Goal: Information Seeking & Learning: Learn about a topic

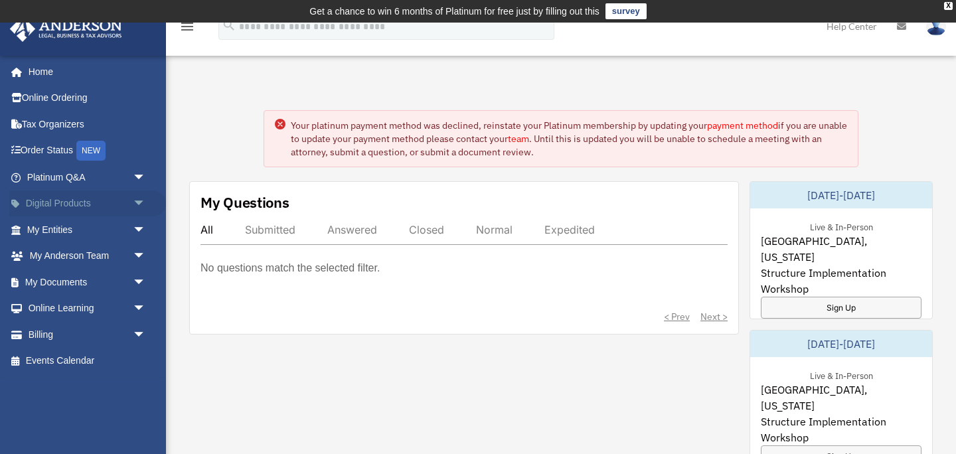
click at [58, 206] on link "Digital Products arrow_drop_down" at bounding box center [87, 204] width 157 height 27
click at [141, 205] on span "arrow_drop_down" at bounding box center [146, 204] width 27 height 27
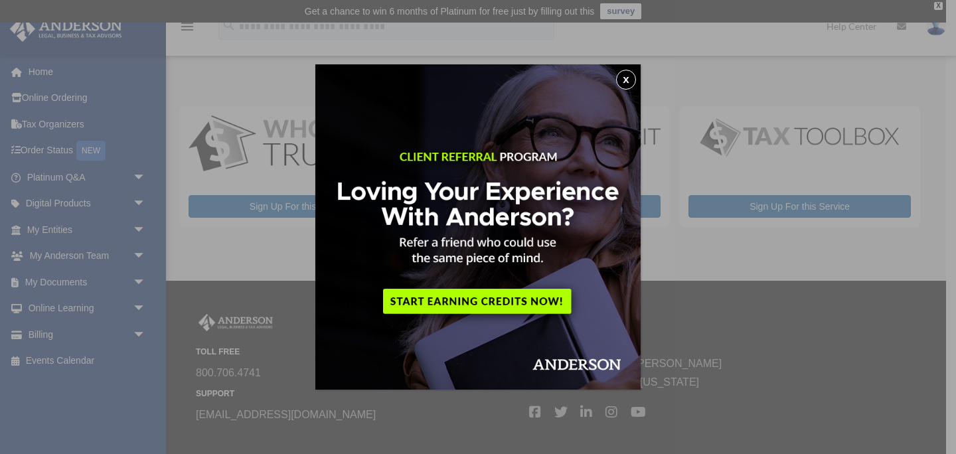
click at [625, 80] on button "x" at bounding box center [626, 80] width 20 height 20
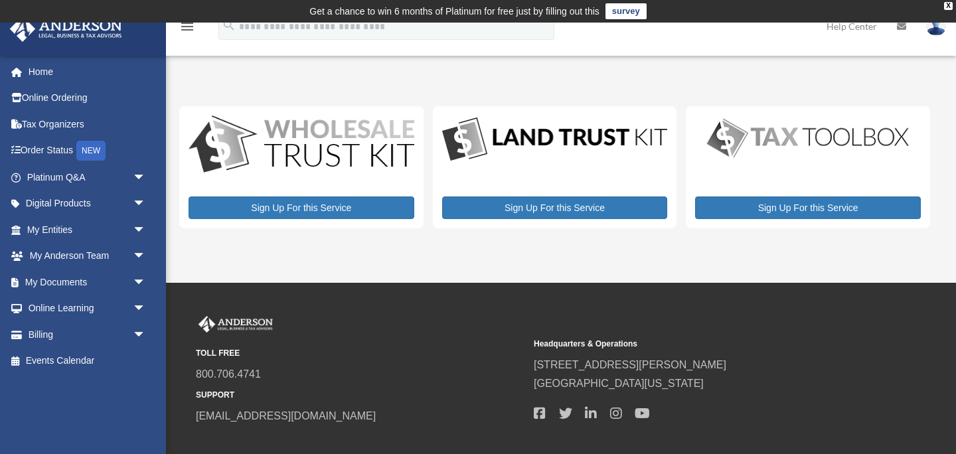
click at [570, 138] on img at bounding box center [555, 140] width 226 height 48
click at [559, 165] on div "Sign Up For this Service" at bounding box center [555, 167] width 244 height 122
click at [570, 120] on img at bounding box center [555, 140] width 226 height 48
click at [98, 260] on link "My Anderson Team arrow_drop_down" at bounding box center [87, 256] width 157 height 27
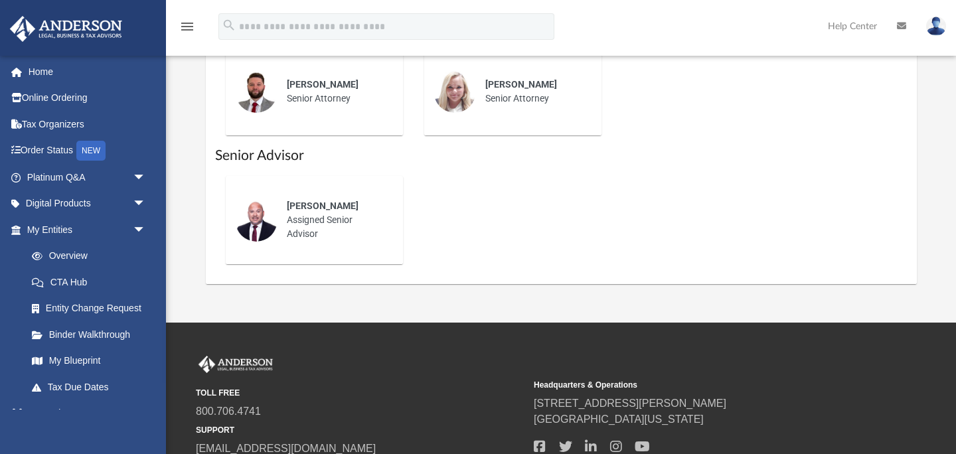
scroll to position [872, 0]
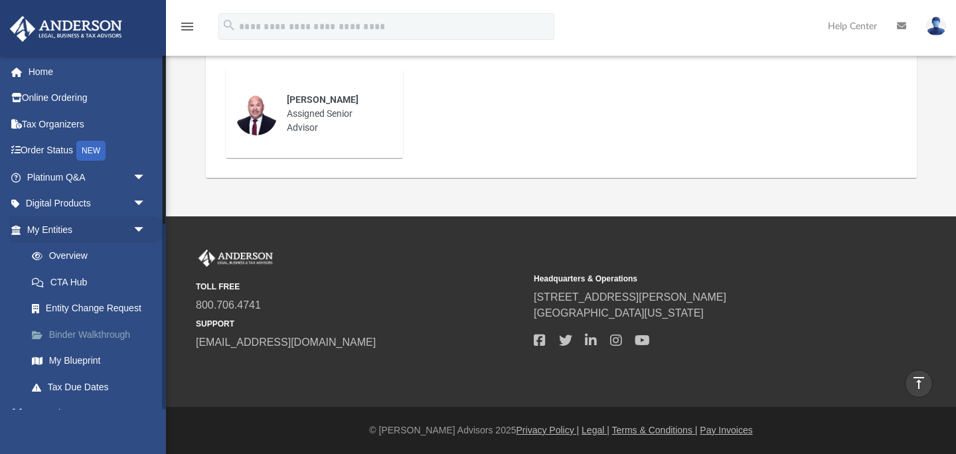
click at [81, 340] on link "Binder Walkthrough" at bounding box center [92, 334] width 147 height 27
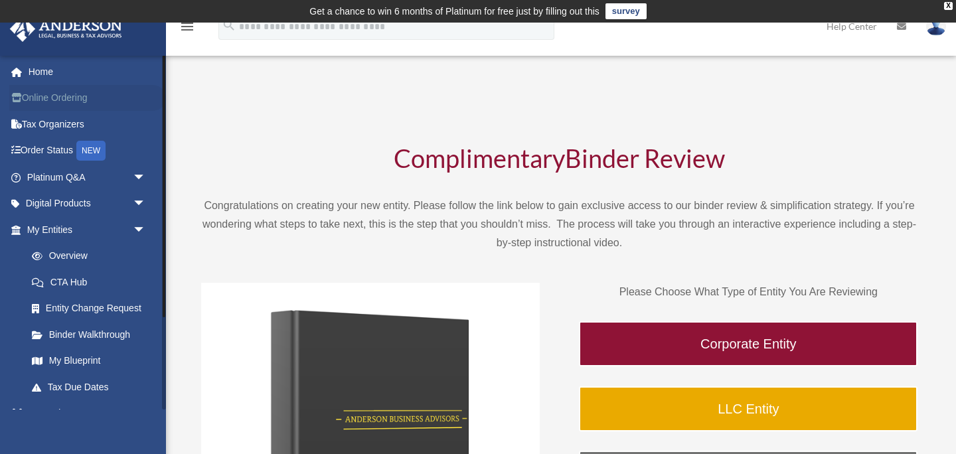
click at [70, 102] on link "Online Ordering" at bounding box center [87, 98] width 157 height 27
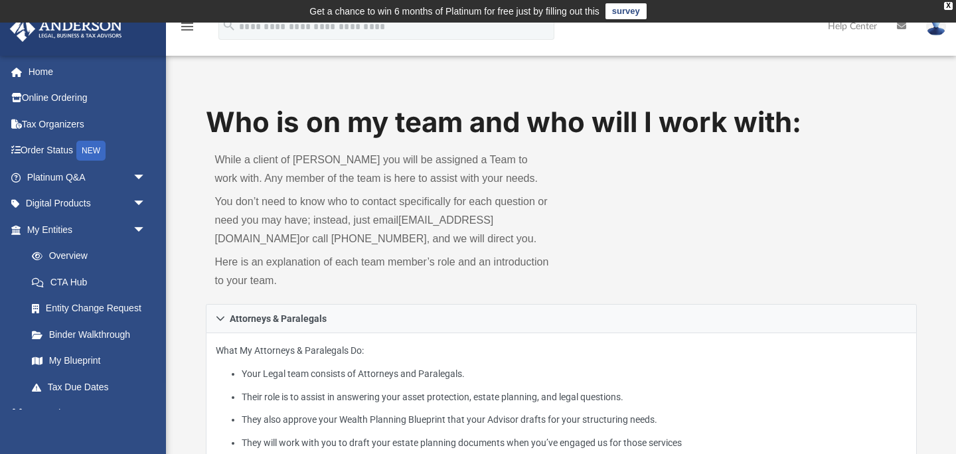
click at [618, 13] on link "survey" at bounding box center [626, 11] width 41 height 16
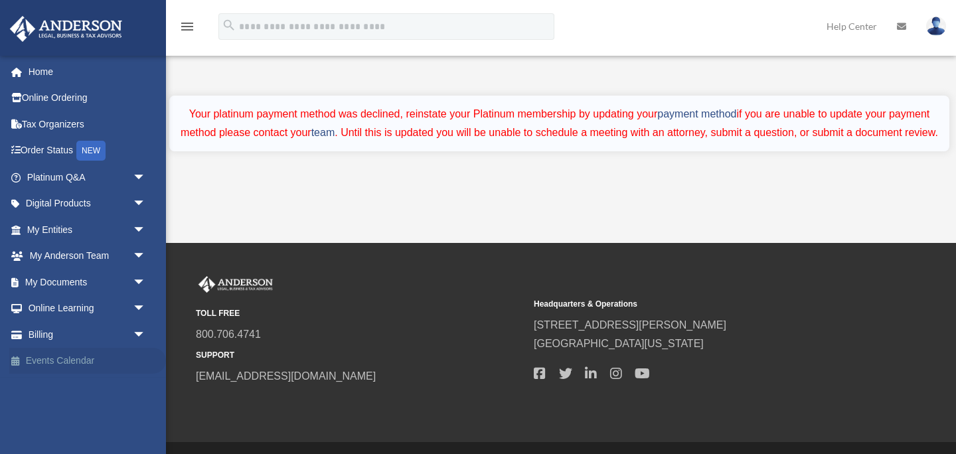
click at [52, 360] on link "Events Calendar" at bounding box center [87, 361] width 157 height 27
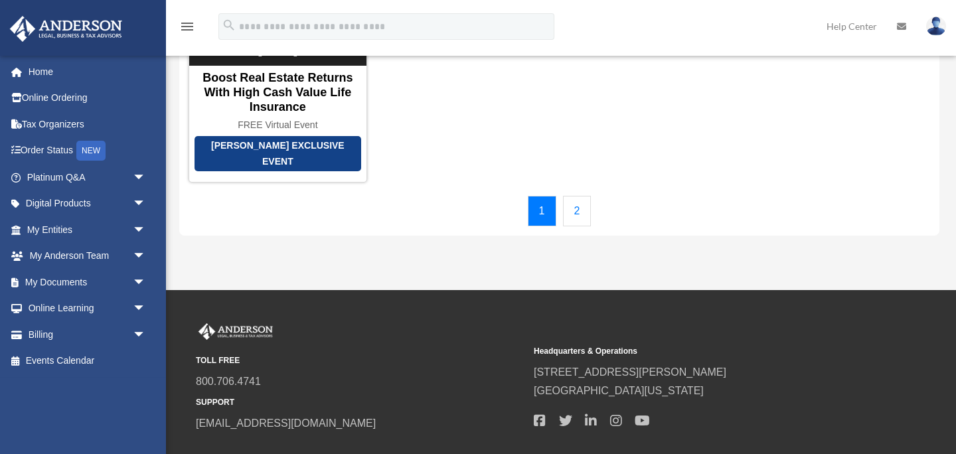
scroll to position [258, 0]
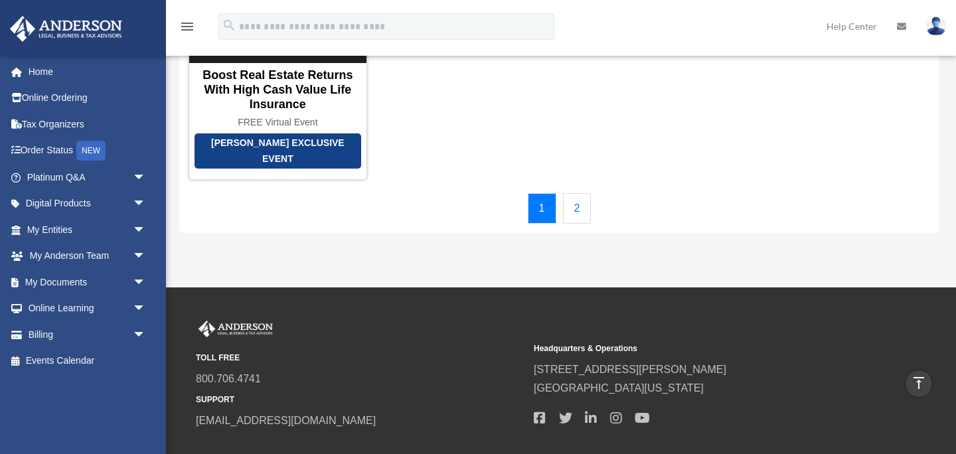
click at [570, 197] on link "2" at bounding box center [577, 208] width 29 height 31
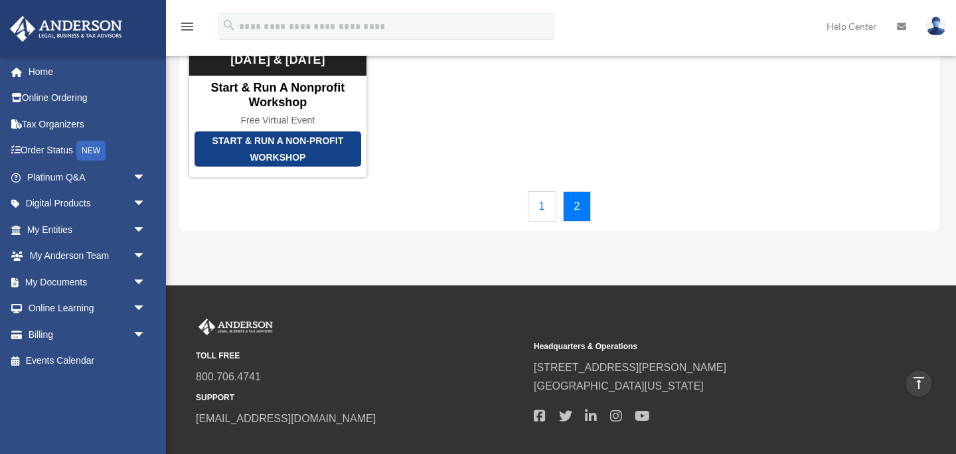
click at [535, 191] on link "1" at bounding box center [542, 206] width 29 height 31
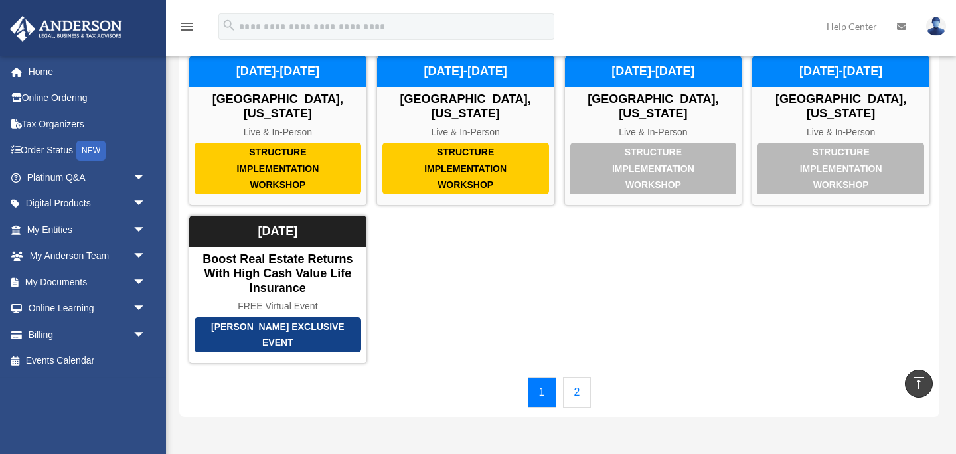
scroll to position [0, 0]
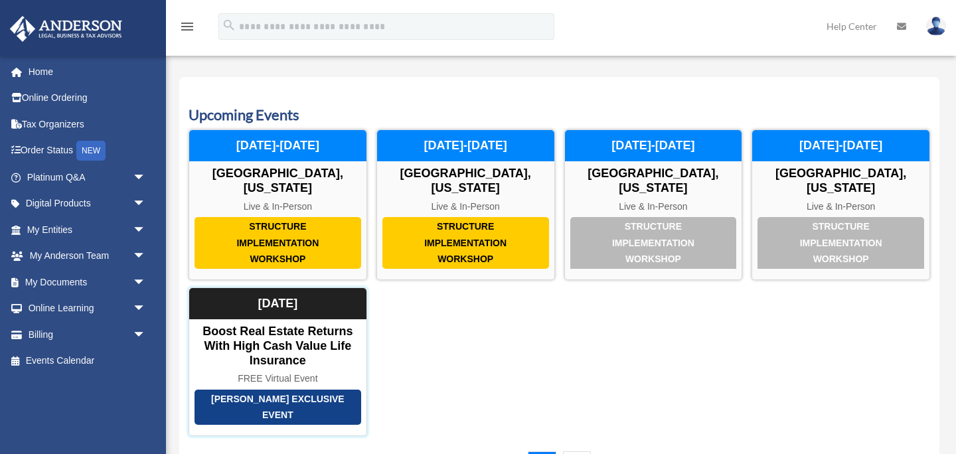
click at [331, 301] on div "September 19, 2025" at bounding box center [277, 304] width 177 height 32
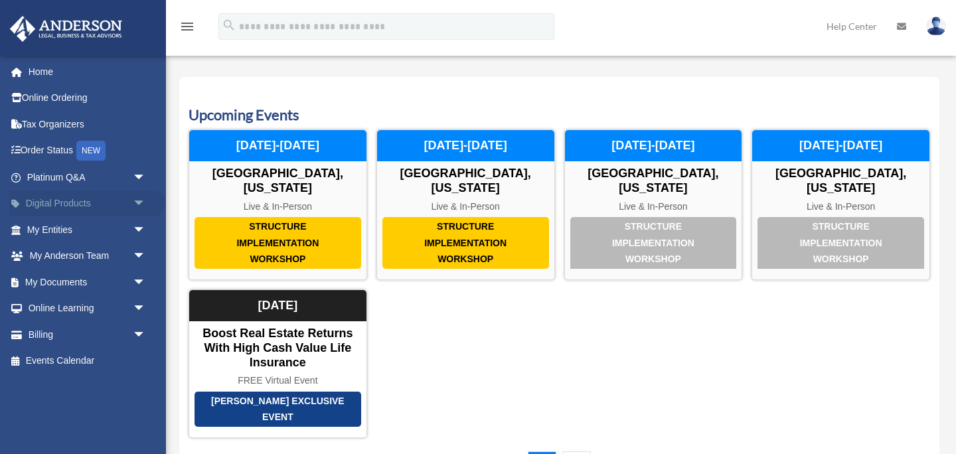
click at [123, 205] on link "Digital Products arrow_drop_down" at bounding box center [87, 204] width 157 height 27
click at [140, 201] on span "arrow_drop_down" at bounding box center [146, 204] width 27 height 27
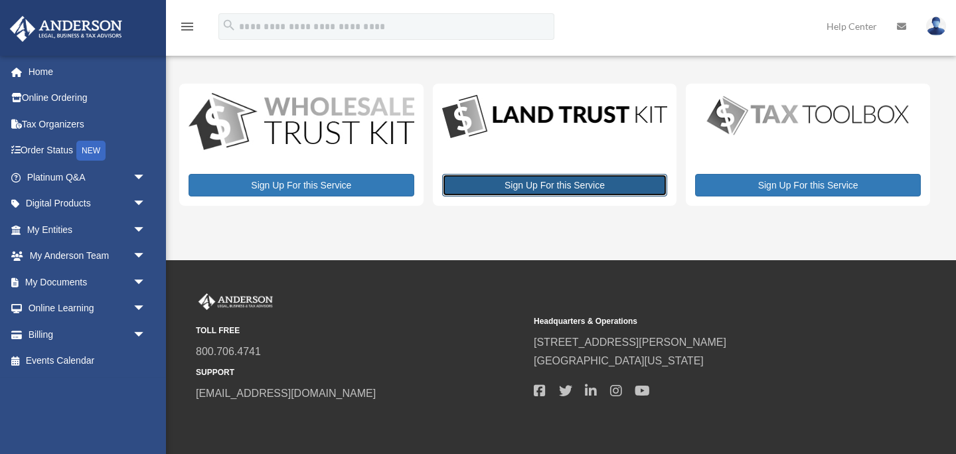
click at [509, 177] on link "Sign Up For this Service" at bounding box center [555, 185] width 226 height 23
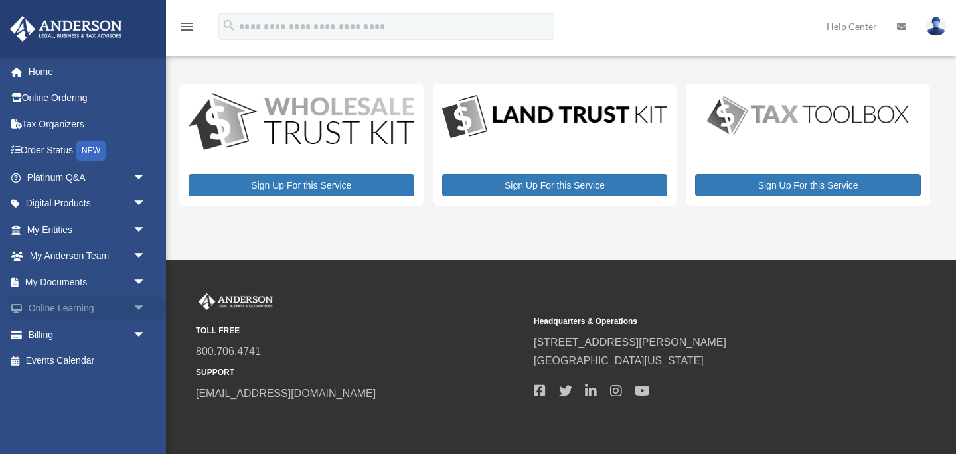
click at [115, 311] on link "Online Learning arrow_drop_down" at bounding box center [87, 308] width 157 height 27
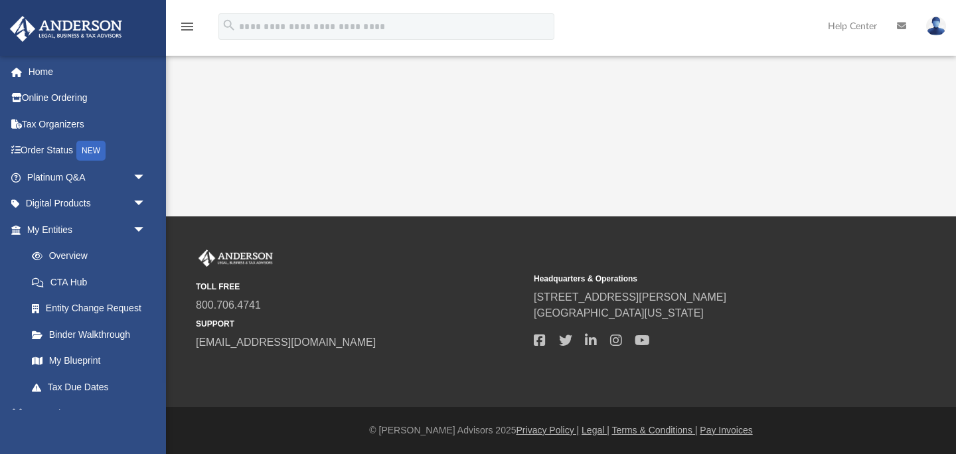
click at [84, 309] on div "infinityrealty@gmail.com Sign Out infinityrealty@gmail.com Home Online Ordering…" at bounding box center [83, 282] width 166 height 454
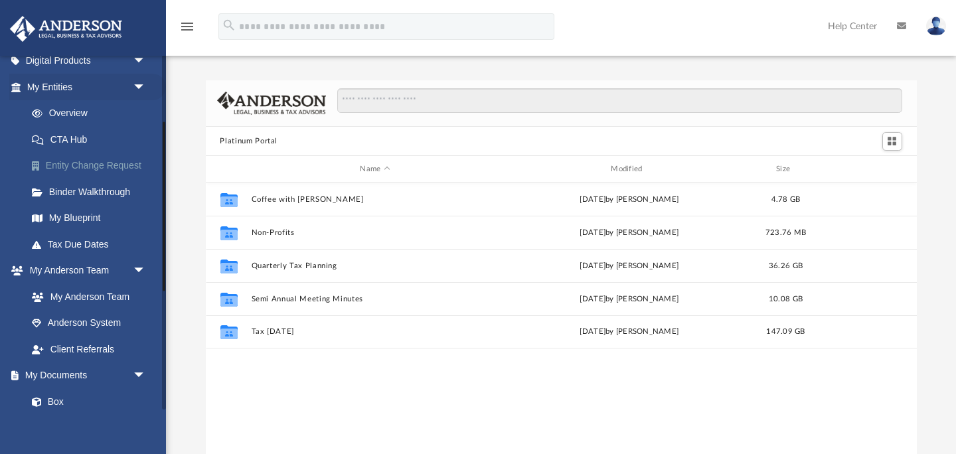
scroll to position [144, 0]
click at [133, 81] on span "arrow_drop_down" at bounding box center [146, 85] width 27 height 27
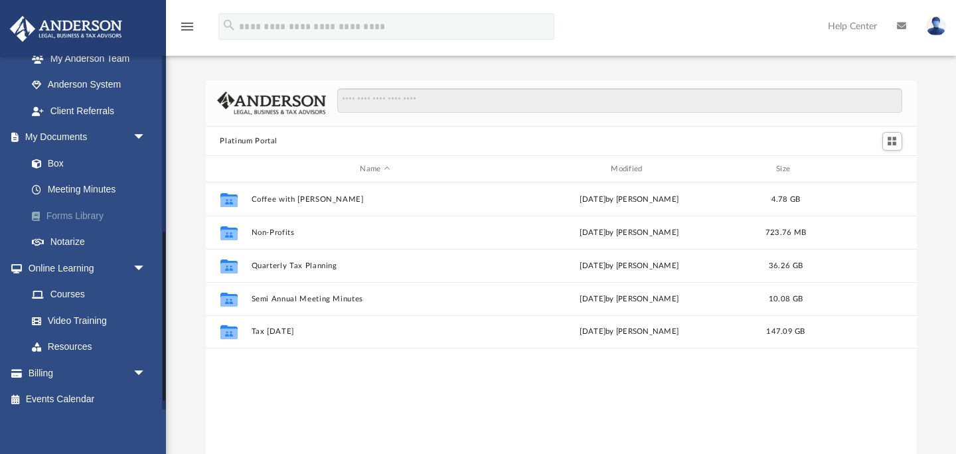
scroll to position [228, 0]
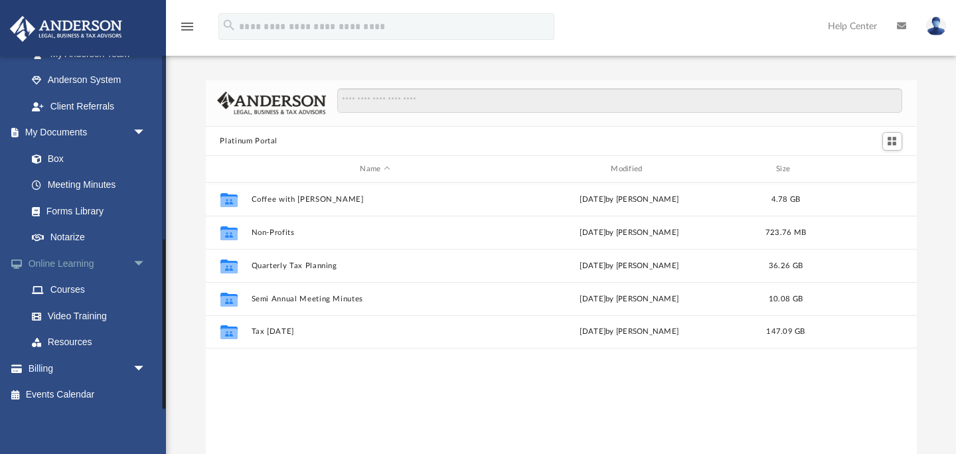
click at [84, 265] on link "Online Learning arrow_drop_down" at bounding box center [87, 263] width 157 height 27
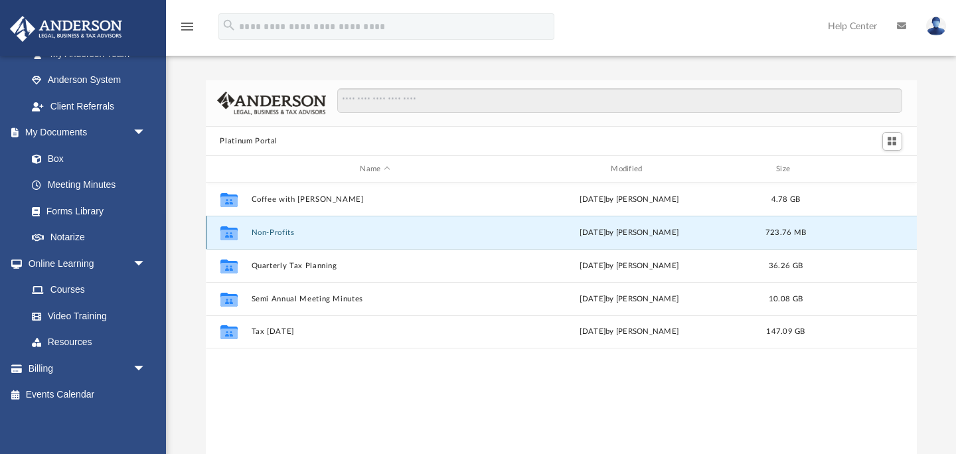
click at [267, 234] on button "Non-Profits" at bounding box center [375, 232] width 248 height 9
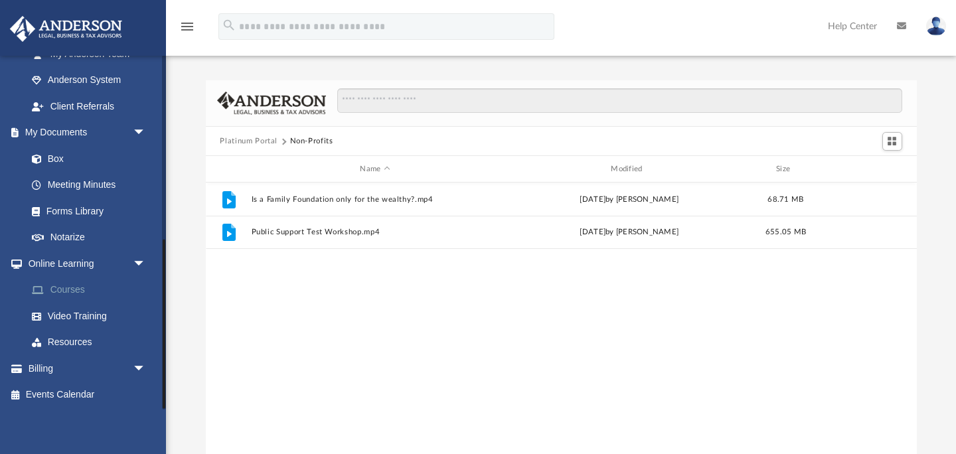
click at [66, 290] on link "Courses" at bounding box center [92, 290] width 147 height 27
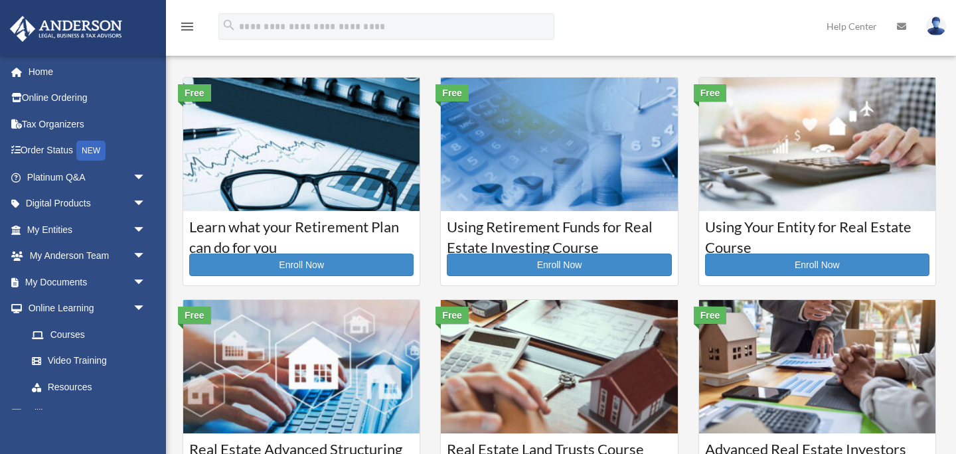
scroll to position [1, 0]
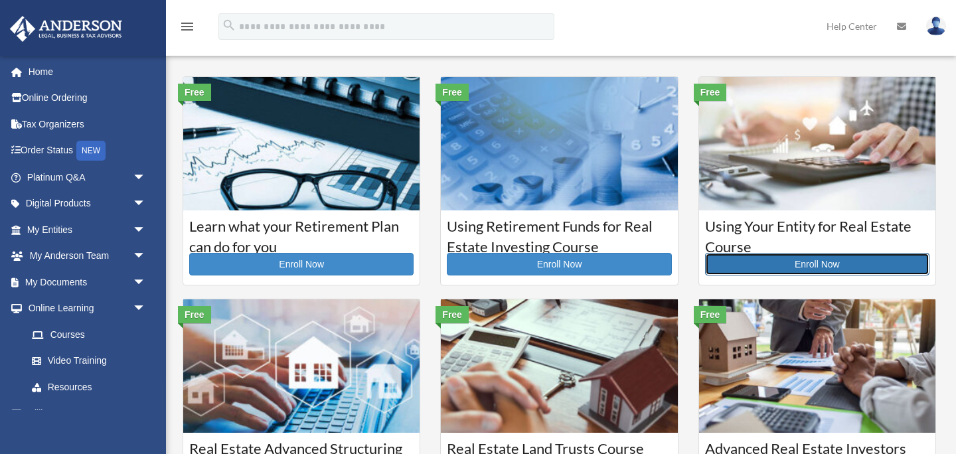
click at [788, 258] on link "Enroll Now" at bounding box center [817, 264] width 224 height 23
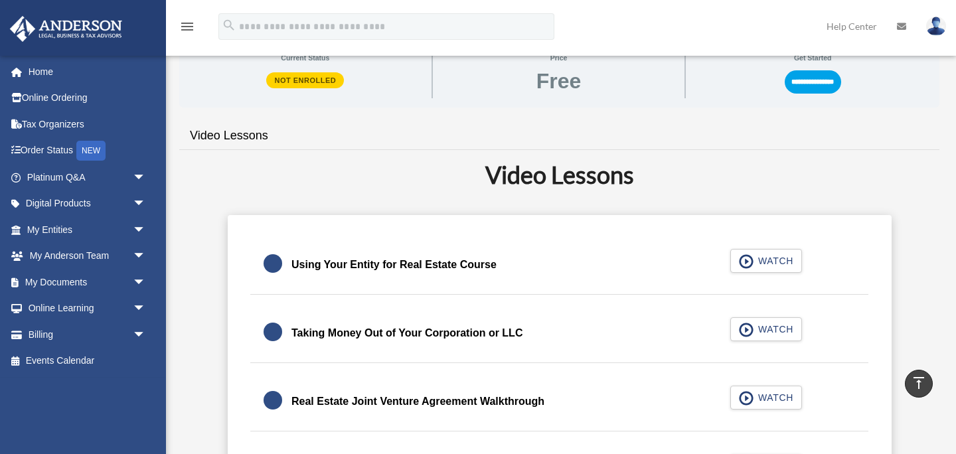
scroll to position [215, 0]
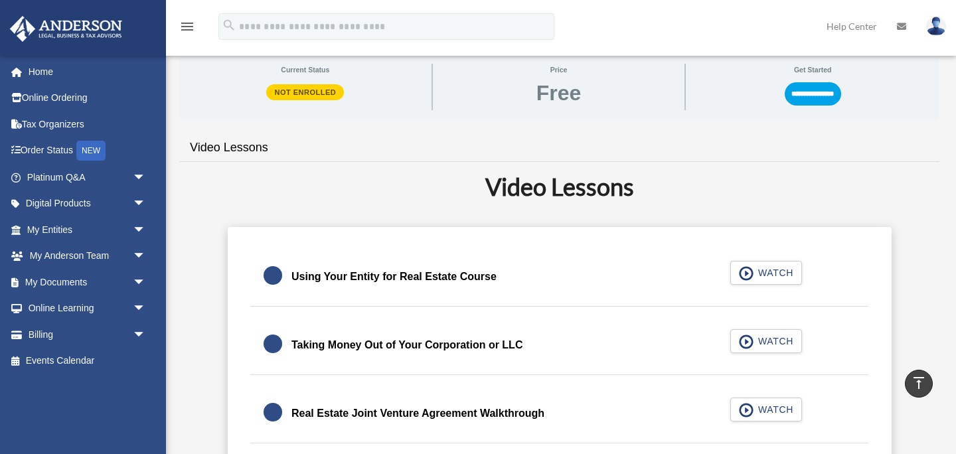
click at [763, 277] on div "Using Your Entity for Real Estate Course WATCH" at bounding box center [559, 277] width 651 height 59
click at [758, 269] on div "Using Your Entity for Real Estate Course WATCH" at bounding box center [559, 277] width 651 height 59
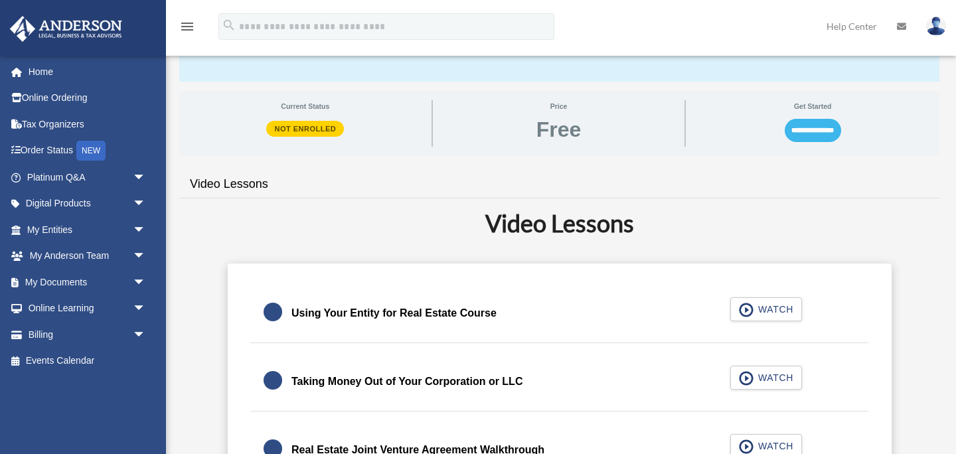
click at [801, 127] on input "**********" at bounding box center [813, 130] width 56 height 23
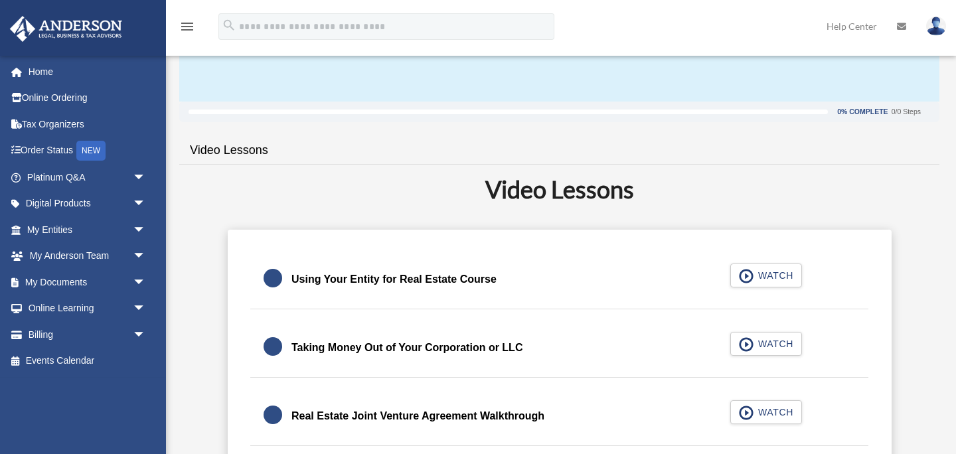
scroll to position [161, 0]
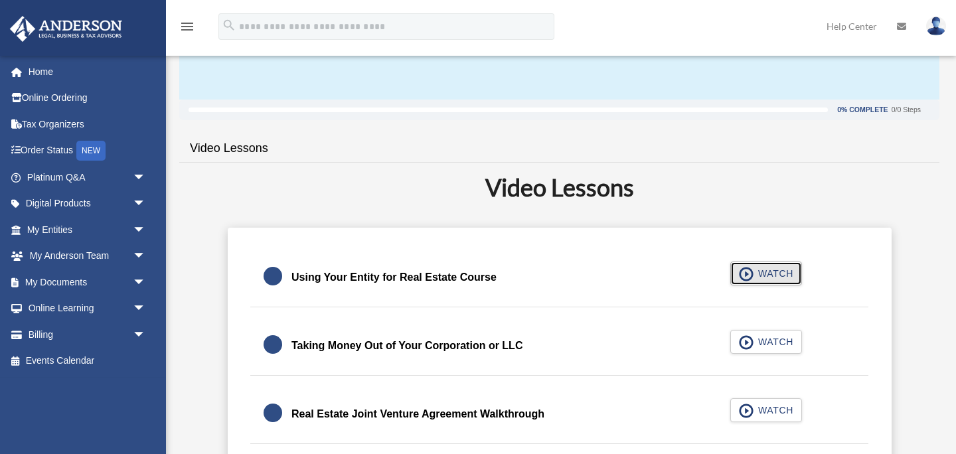
click at [786, 271] on span "WATCH" at bounding box center [773, 273] width 39 height 13
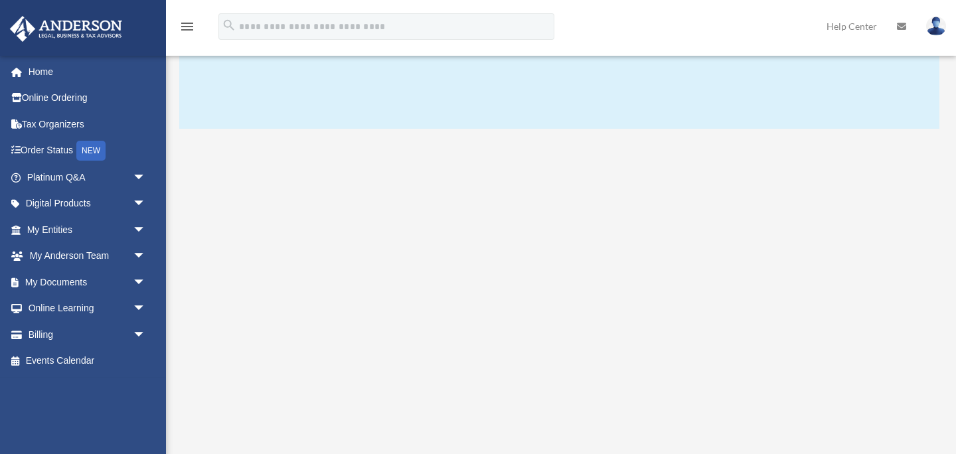
scroll to position [136, 0]
